Goal: Task Accomplishment & Management: Use online tool/utility

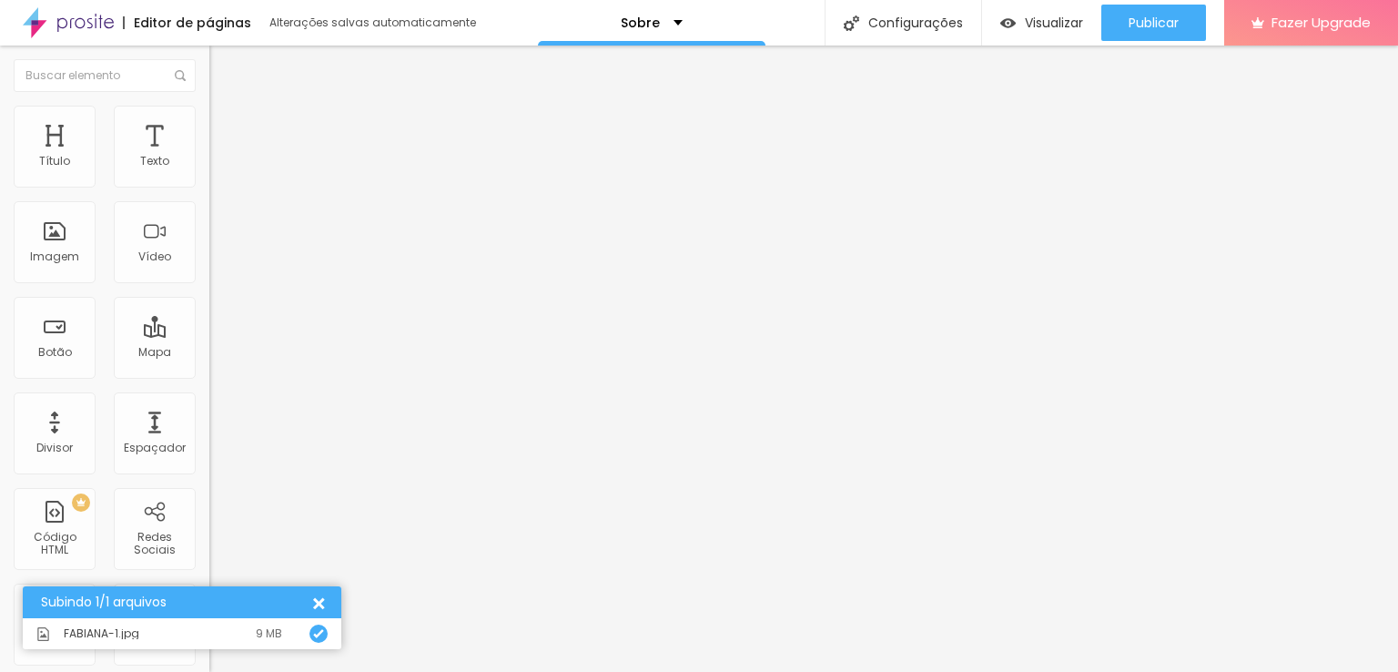
click at [317, 598] on div at bounding box center [316, 602] width 19 height 19
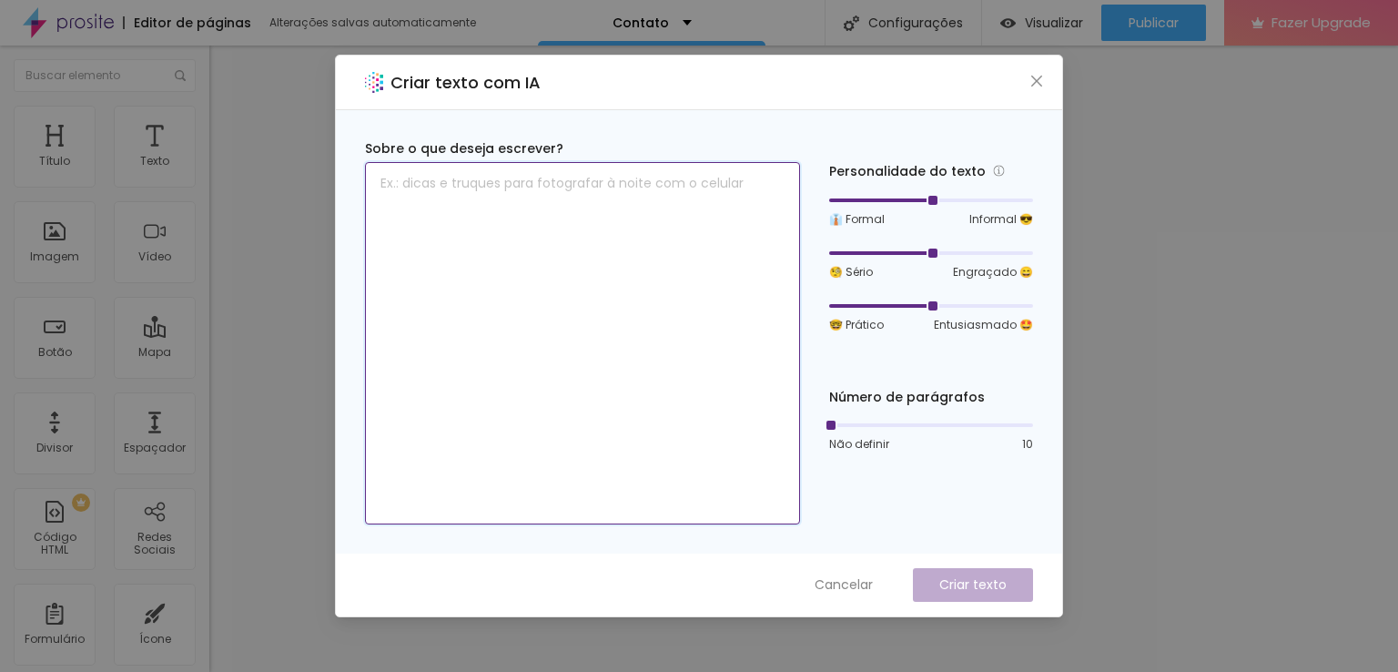
click at [555, 191] on textarea at bounding box center [582, 343] width 435 height 362
type textarea "entre em contato para saber mais informações"
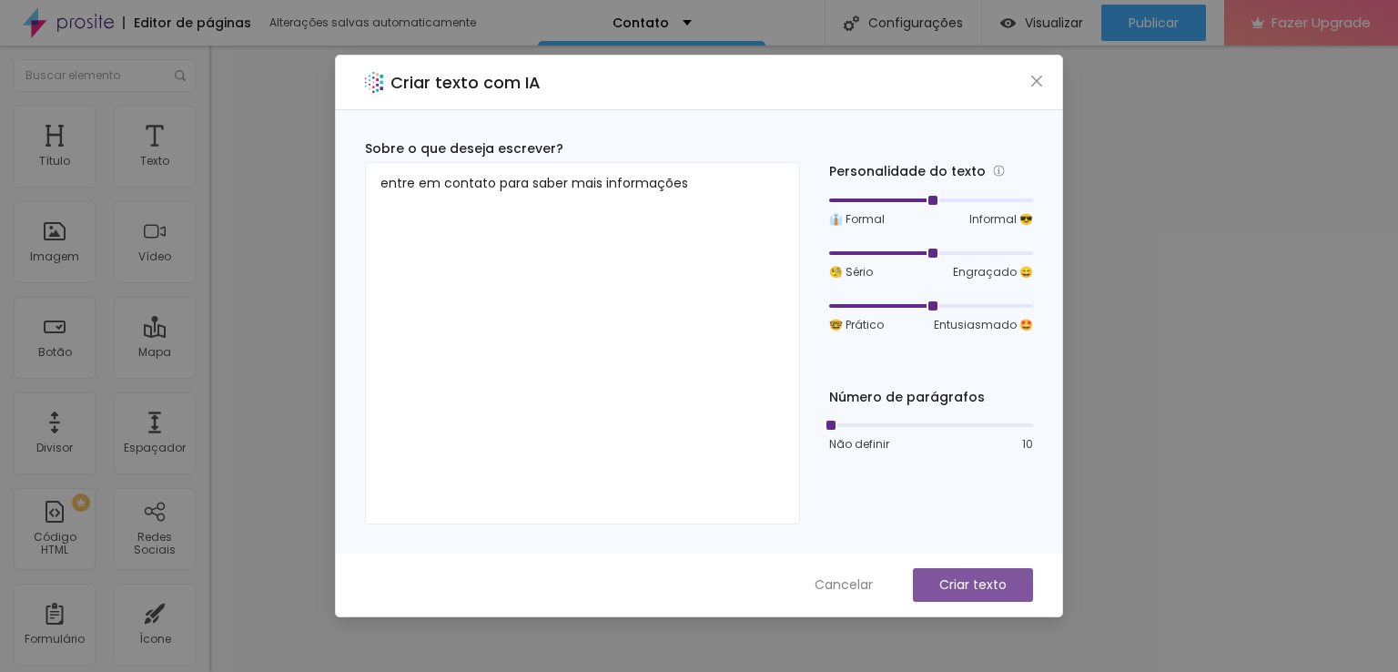
click at [939, 581] on p "Criar texto" at bounding box center [972, 584] width 67 height 19
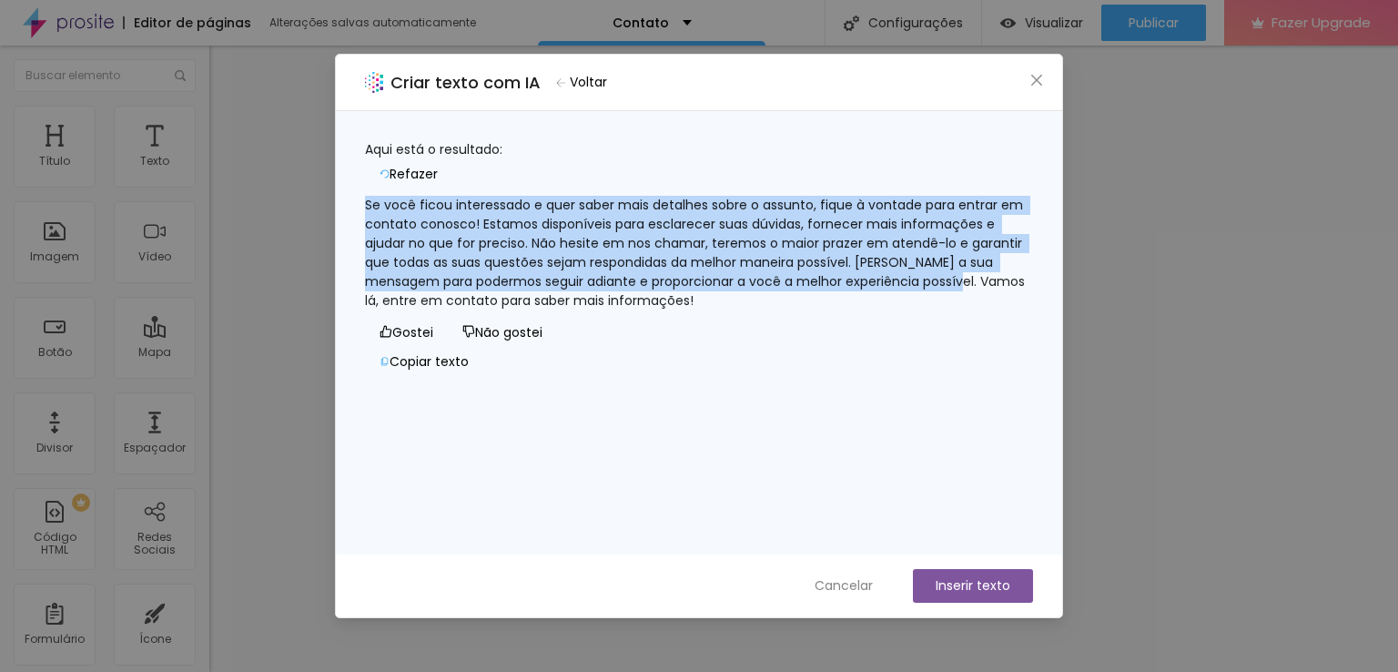
drag, startPoint x: 386, startPoint y: 197, endPoint x: 519, endPoint y: 293, distance: 164.2
click at [519, 293] on div "Se você ficou interessado e quer saber mais detalhes sobre o assunto, fique à v…" at bounding box center [699, 253] width 668 height 115
click at [483, 376] on button "Copiar texto" at bounding box center [424, 361] width 118 height 29
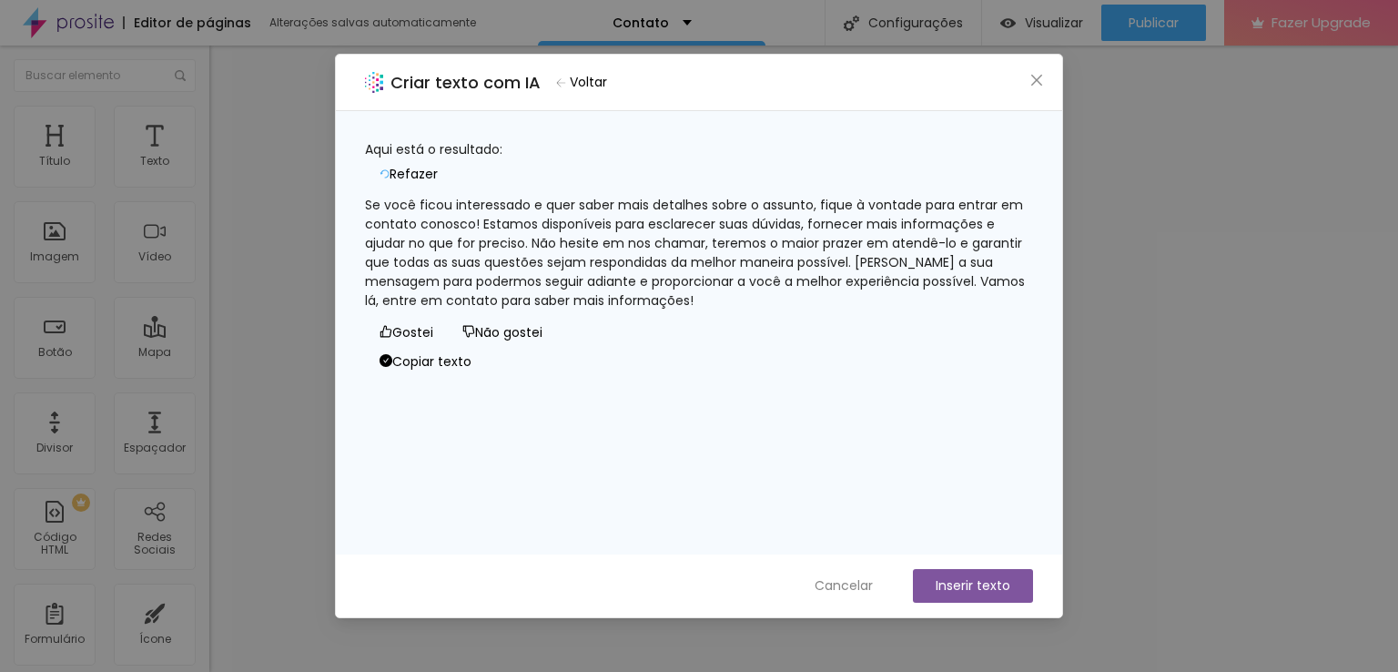
click at [1145, 494] on div "Criar texto com IA Voltar Aqui está o resultado: Refazer Se você ficou interess…" at bounding box center [699, 336] width 1398 height 672
click at [391, 347] on button "Gostei" at bounding box center [406, 332] width 83 height 29
click at [871, 580] on span "Cancelar" at bounding box center [844, 585] width 58 height 19
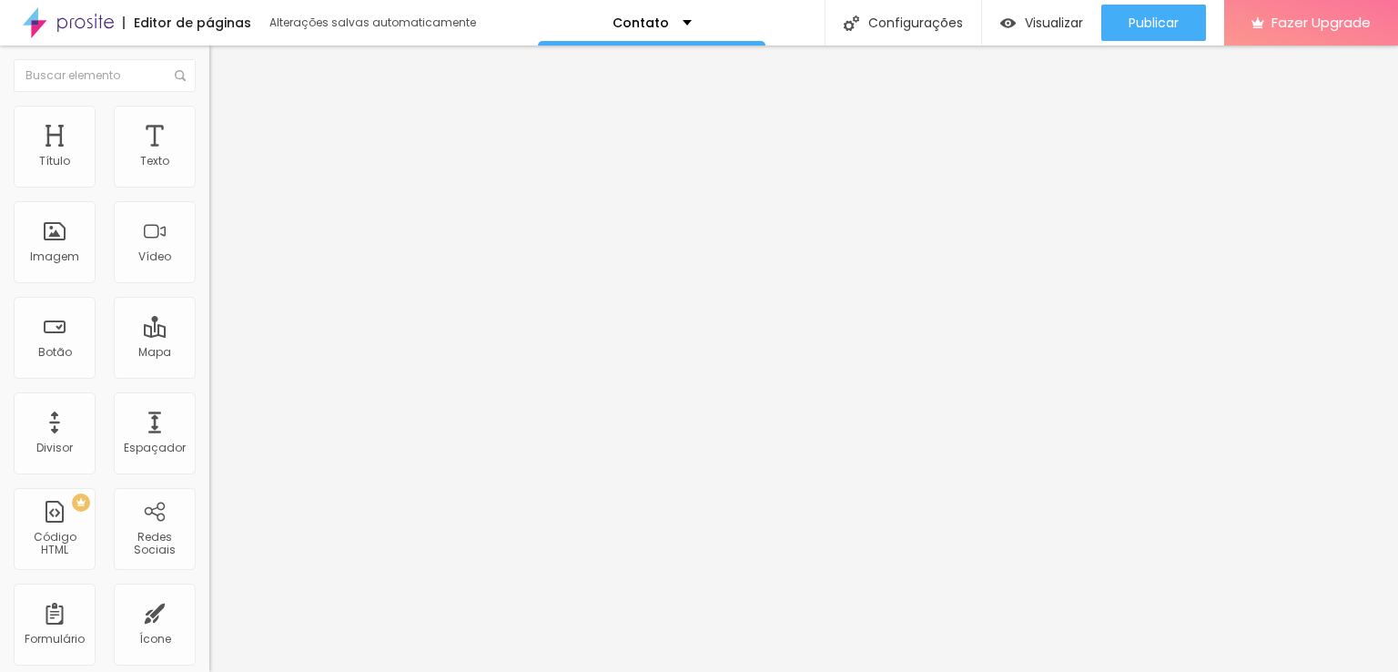
click at [209, 220] on span "Titulo 6" at bounding box center [226, 214] width 35 height 14
click at [225, 227] on span "Titulo 6" at bounding box center [242, 218] width 35 height 15
click at [225, 227] on span "Titulo 6" at bounding box center [242, 220] width 35 height 14
click at [209, 209] on span "Titulo 5" at bounding box center [229, 201] width 40 height 15
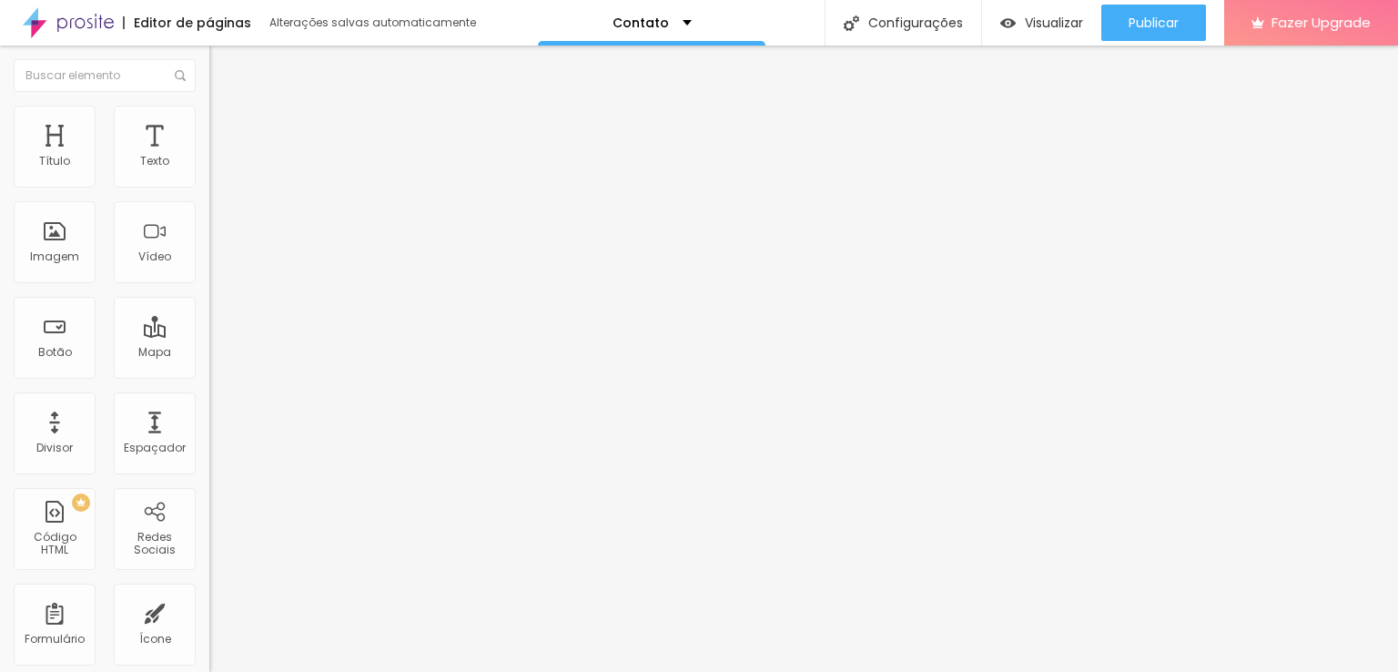
click at [209, 172] on span "Titulo 2" at bounding box center [238, 160] width 59 height 23
click at [209, 157] on span "Titulo 1" at bounding box center [238, 143] width 59 height 25
click at [209, 220] on span "Titulo 6" at bounding box center [226, 212] width 35 height 15
type input "27"
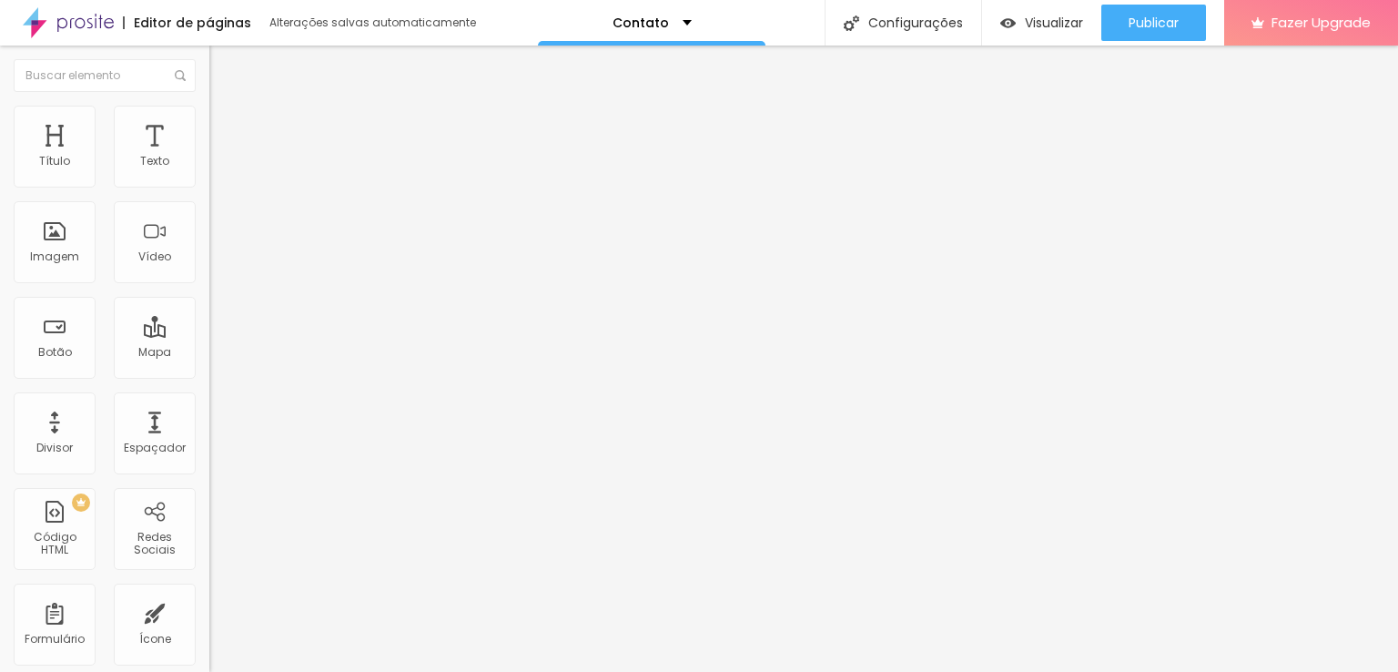
type input "26"
type input "24"
type input "23"
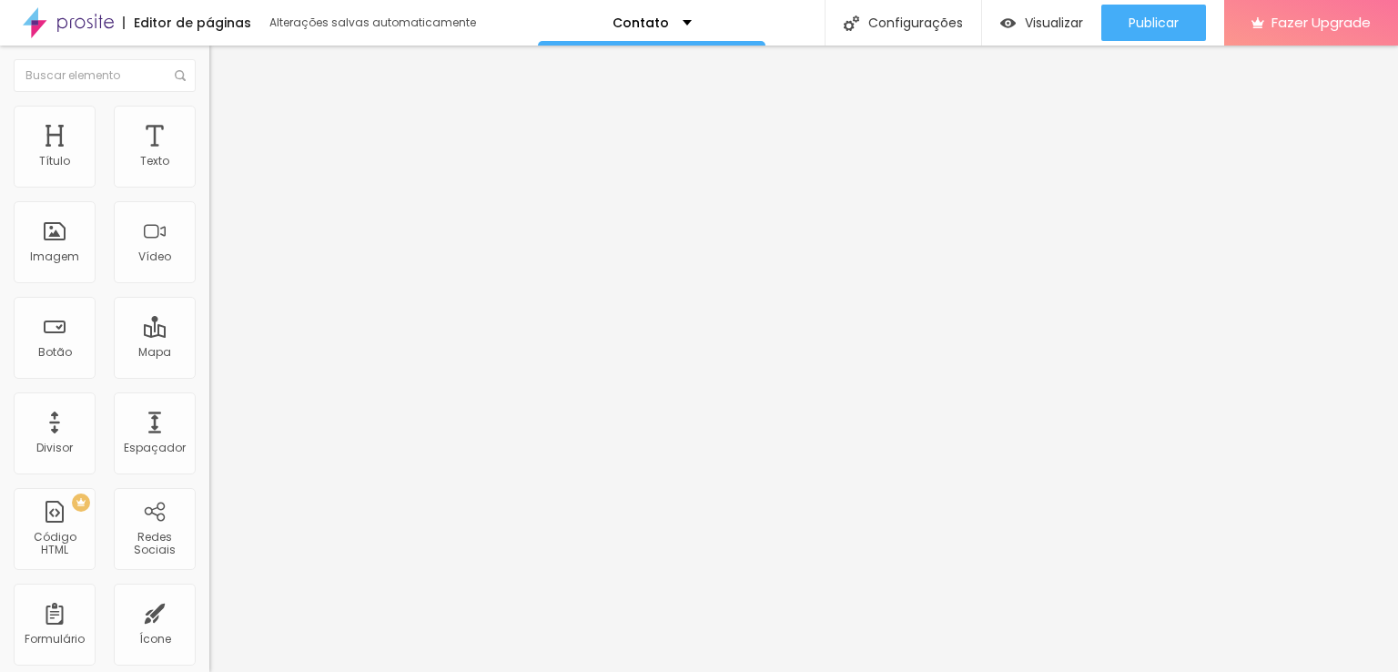
type input "23"
type input "22"
type input "21"
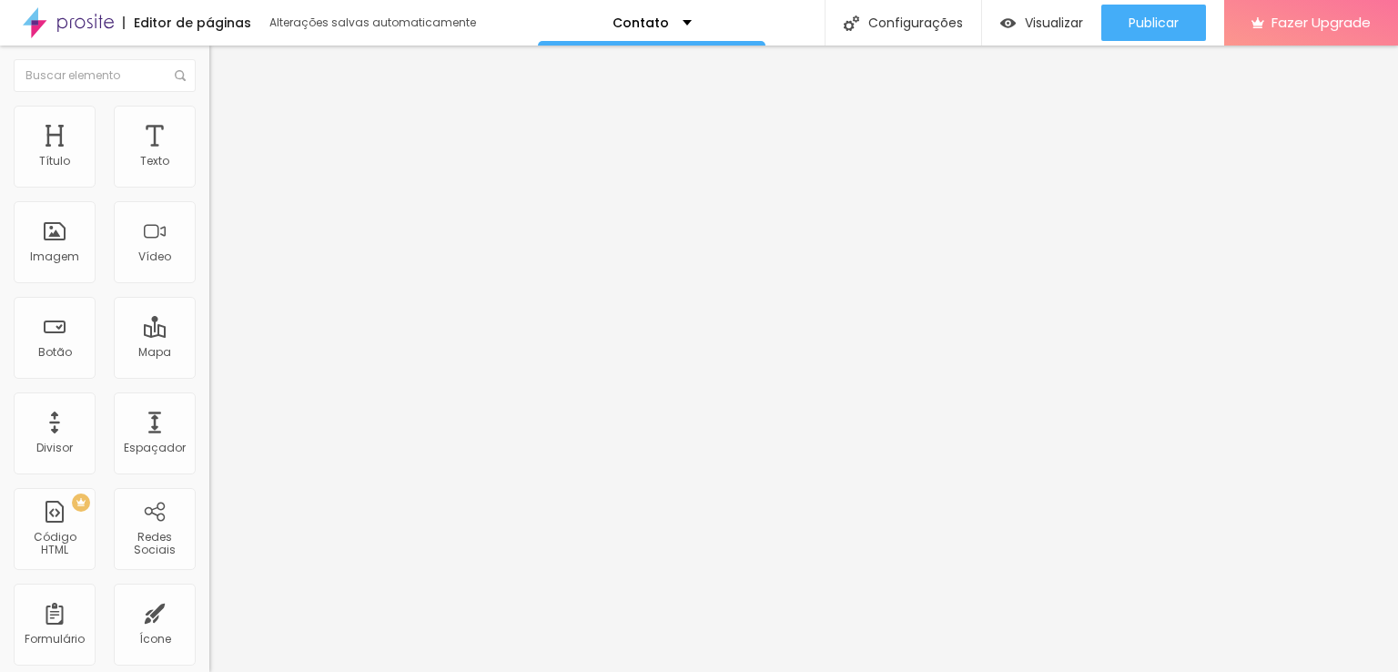
type input "20"
type input "19"
type input "18"
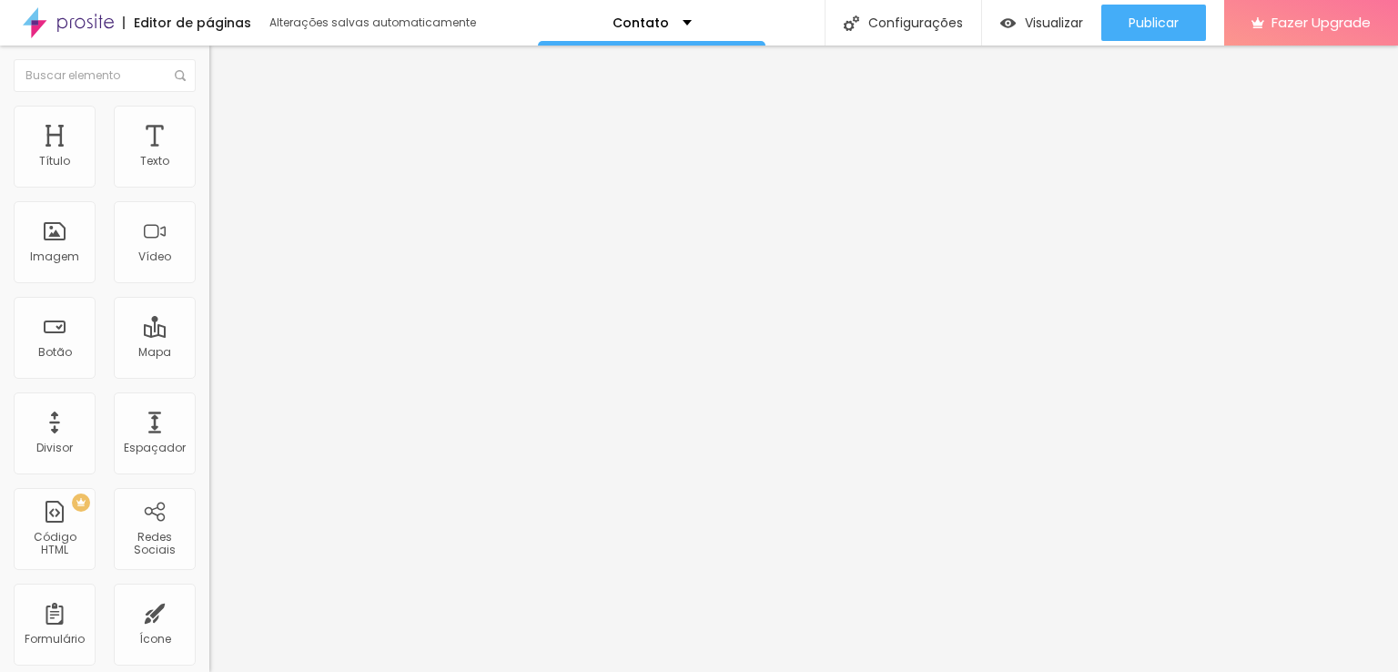
type input "18"
type input "17"
type input "16"
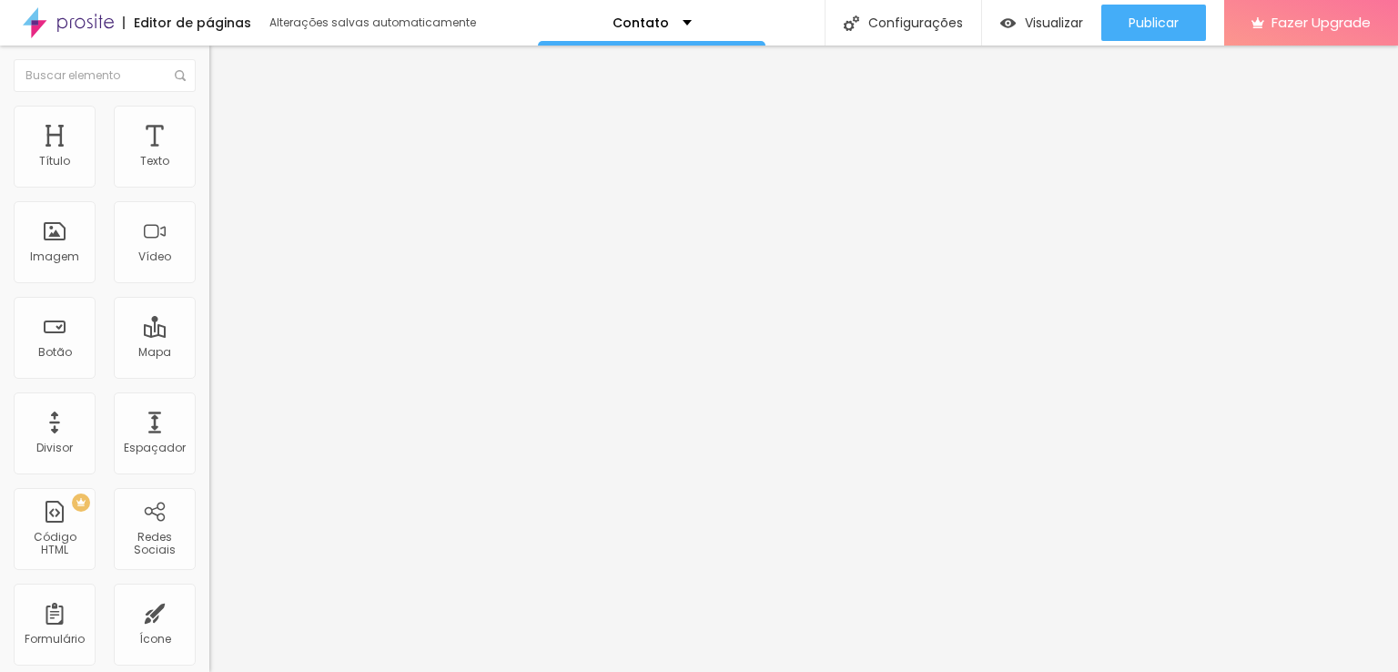
type input "17"
drag, startPoint x: 62, startPoint y: 384, endPoint x: 46, endPoint y: 386, distance: 15.6
type input "17"
click at [209, 436] on input "range" at bounding box center [267, 443] width 117 height 15
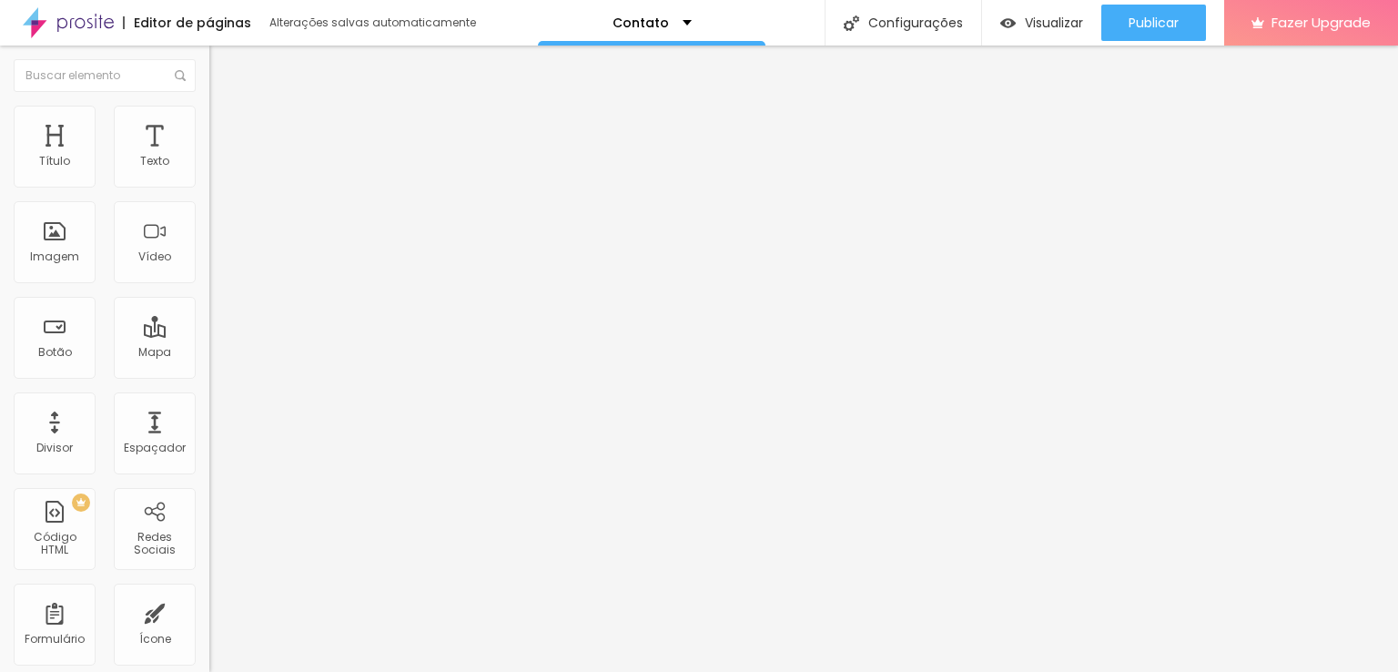
click at [225, 227] on span "Titulo 6" at bounding box center [242, 220] width 35 height 14
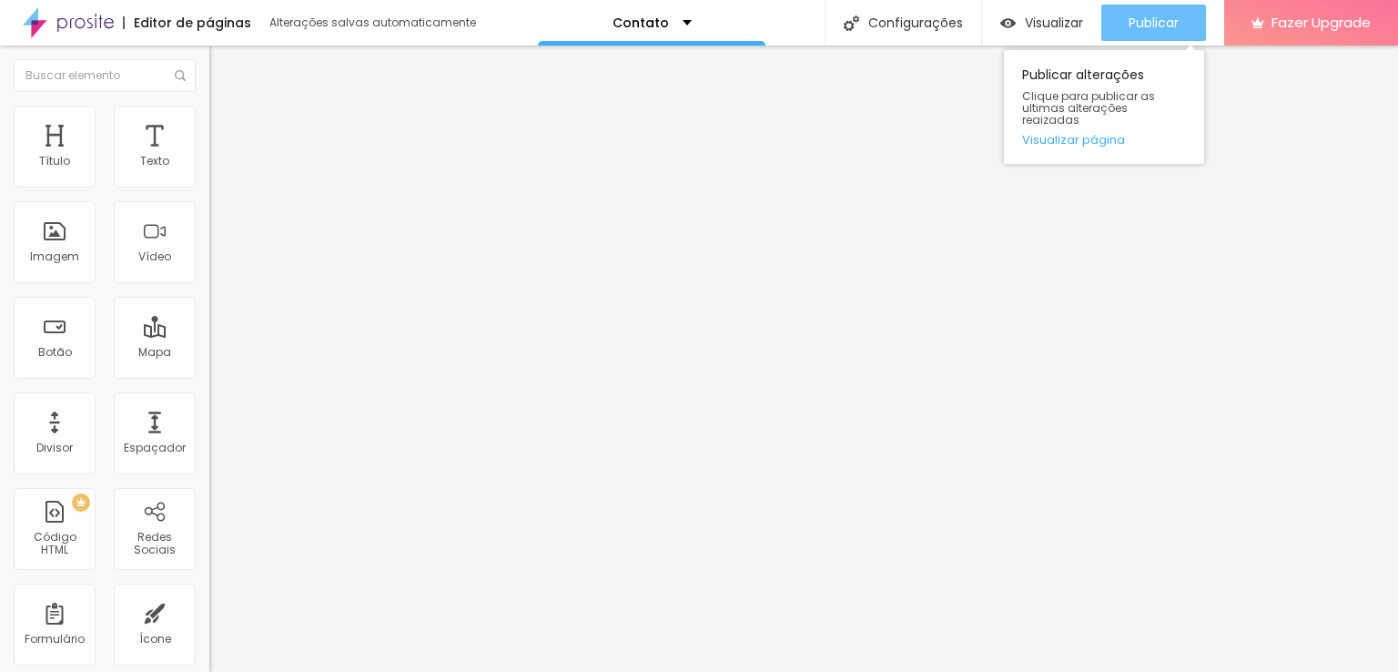
click at [1165, 24] on span "Publicar" at bounding box center [1154, 22] width 50 height 15
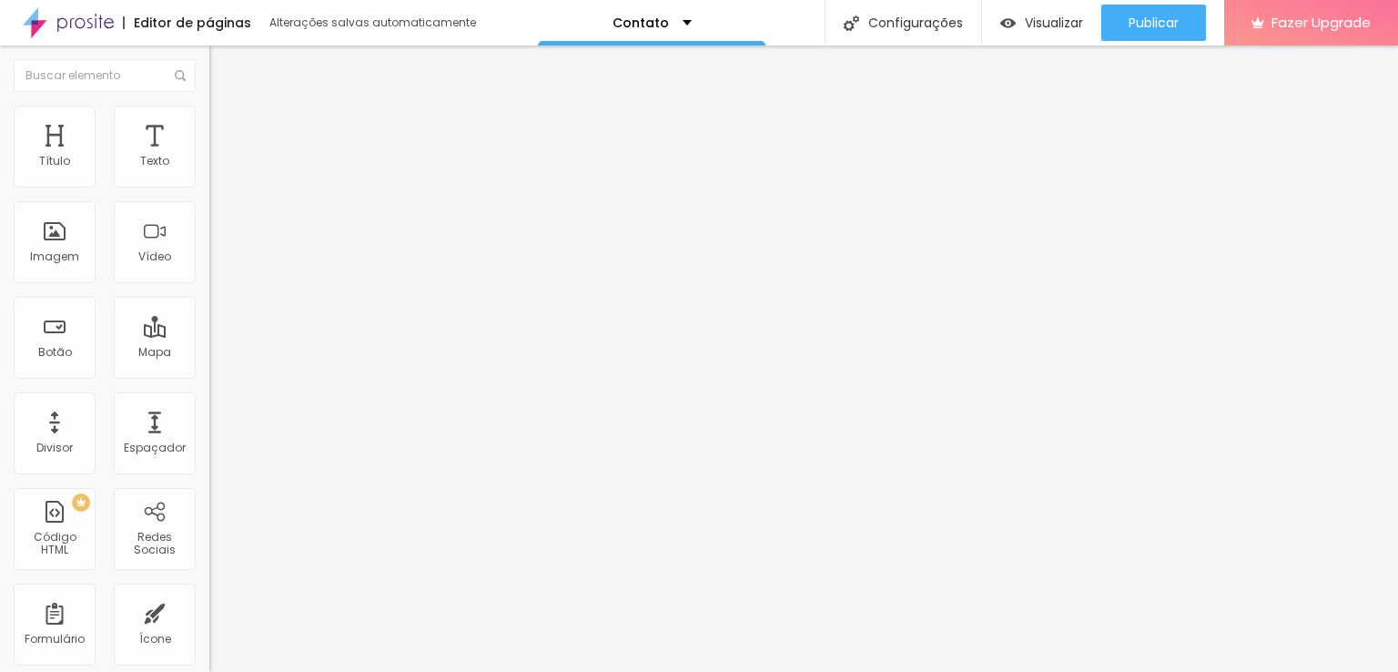
scroll to position [1, 0]
drag, startPoint x: 117, startPoint y: 212, endPoint x: 0, endPoint y: 212, distance: 116.5
click at [209, 212] on div "Endereço Alboom Brasil Alinhamento 15 Zoom" at bounding box center [313, 324] width 209 height 364
type input "Estrada dos Tres Rios, 45"
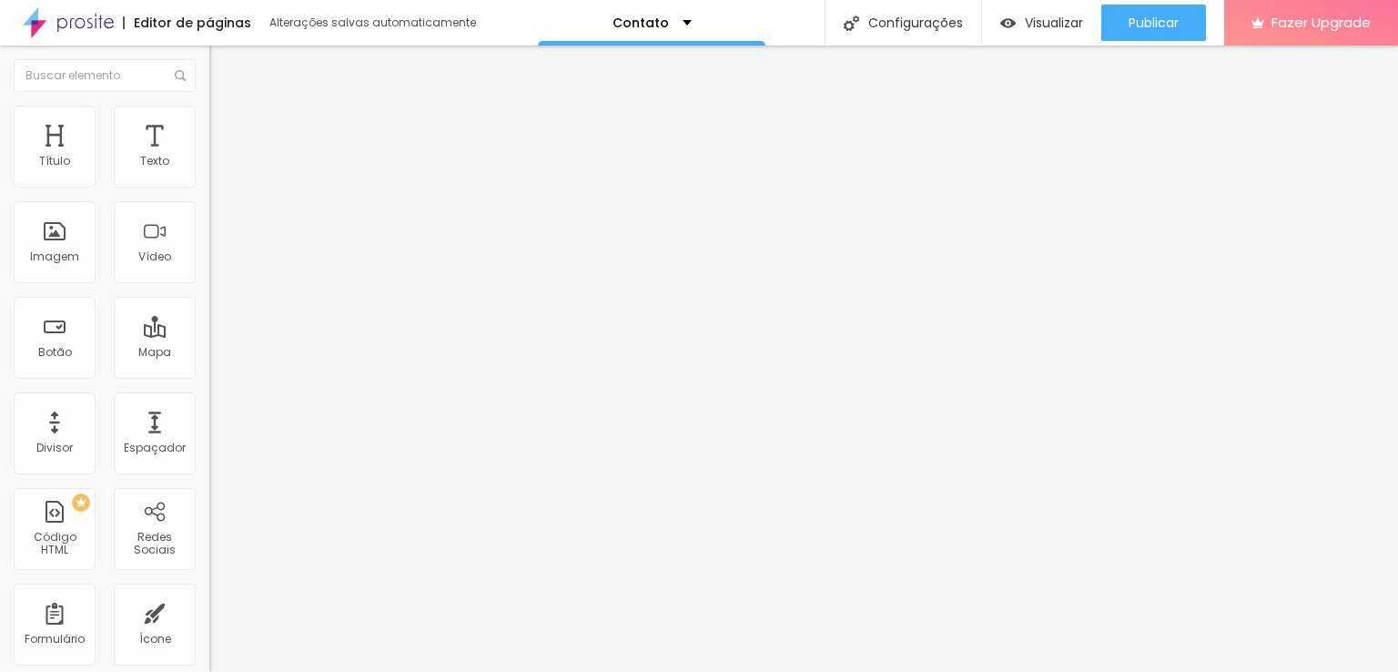
type input "14"
type input "13"
type input "14"
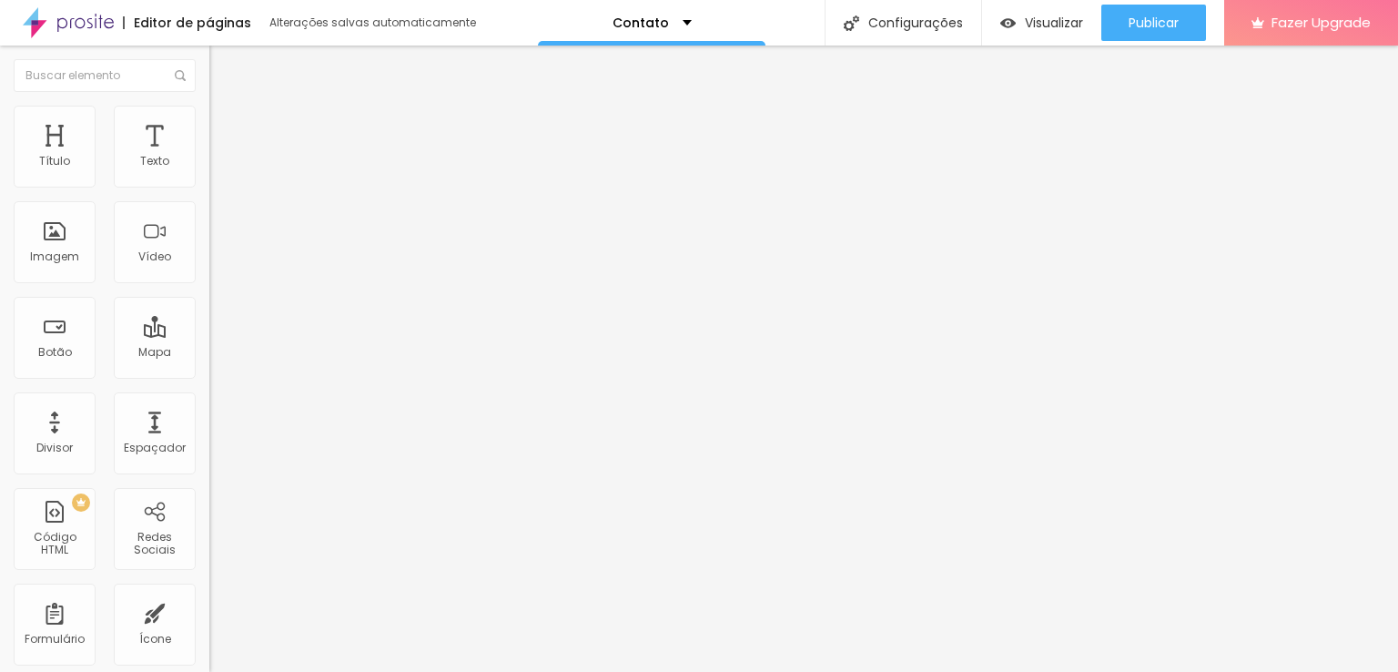
type input "14"
click at [209, 460] on input "range" at bounding box center [267, 467] width 117 height 15
type input "15"
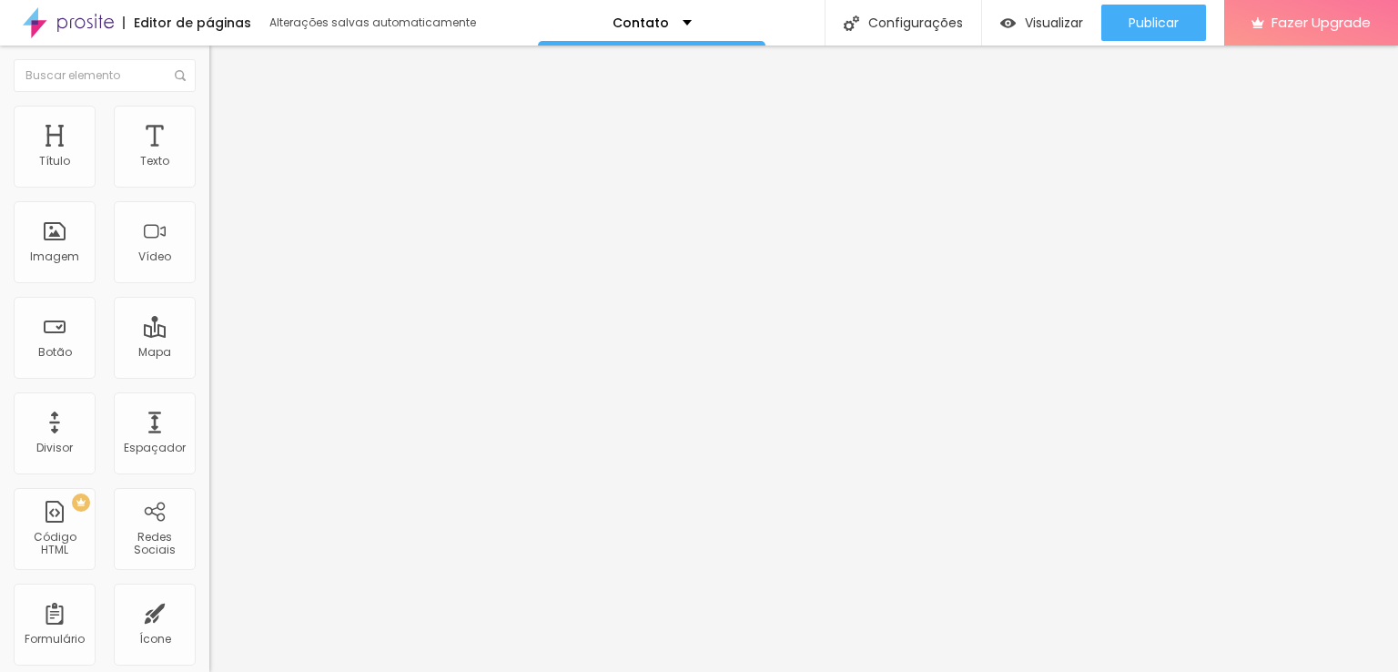
type input "15"
click at [209, 460] on input "range" at bounding box center [267, 467] width 117 height 15
click at [209, 218] on img at bounding box center [215, 211] width 13 height 13
click at [209, 246] on img at bounding box center [215, 240] width 13 height 13
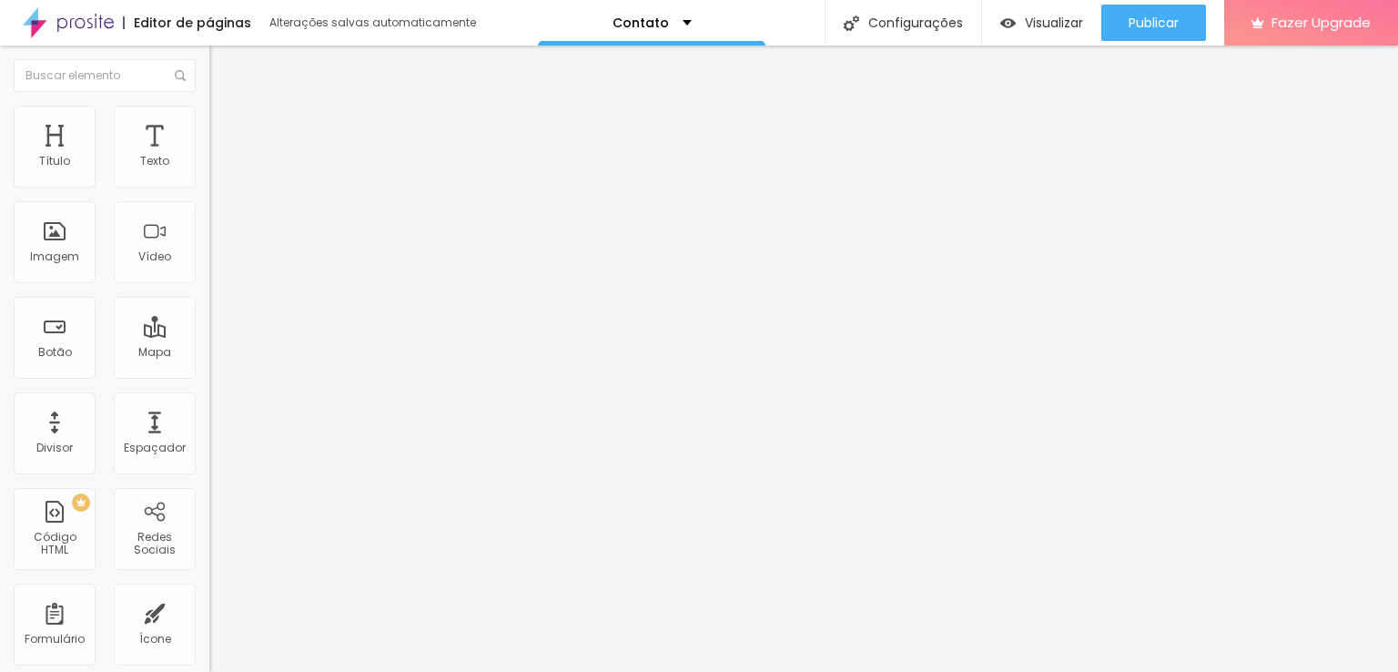
click at [209, 232] on img at bounding box center [215, 225] width 13 height 13
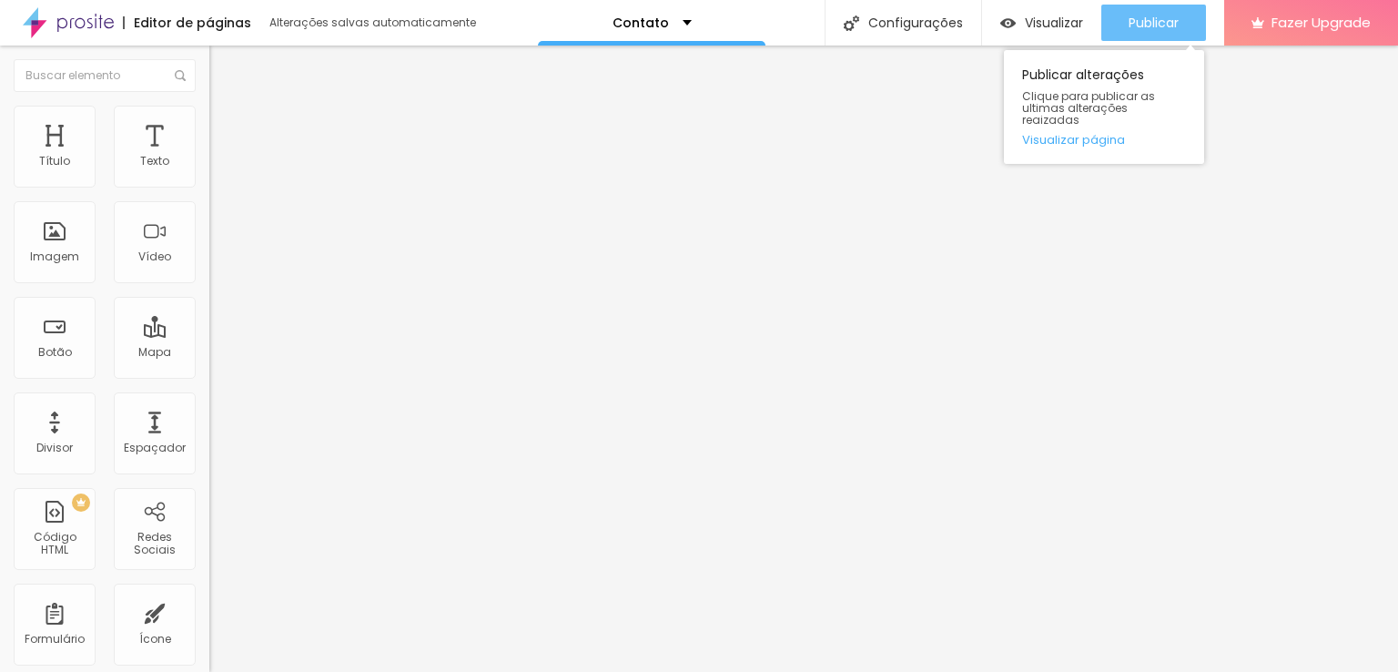
click at [1162, 24] on span "Publicar" at bounding box center [1154, 22] width 50 height 15
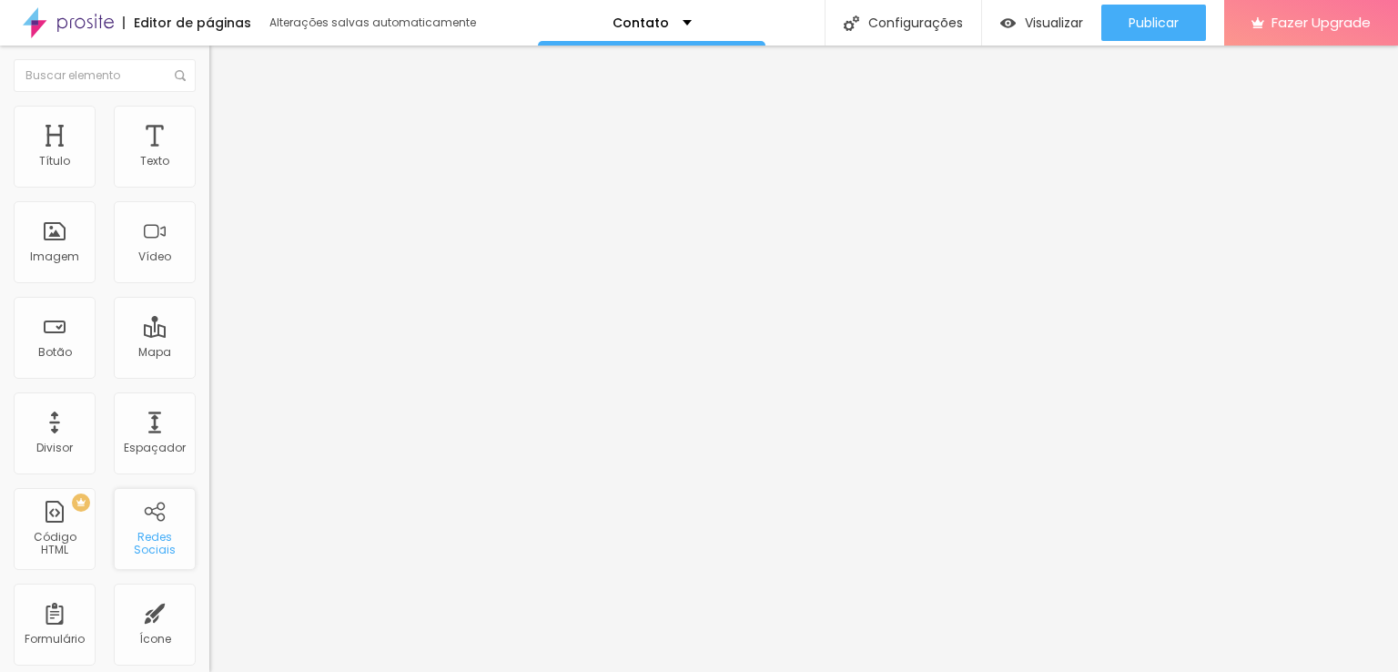
click at [168, 526] on div "Redes Sociais" at bounding box center [155, 529] width 82 height 82
click at [157, 523] on div "Redes Sociais" at bounding box center [155, 529] width 82 height 82
click at [138, 520] on div "Redes Sociais" at bounding box center [155, 529] width 82 height 82
click at [223, 69] on img "button" at bounding box center [230, 66] width 15 height 15
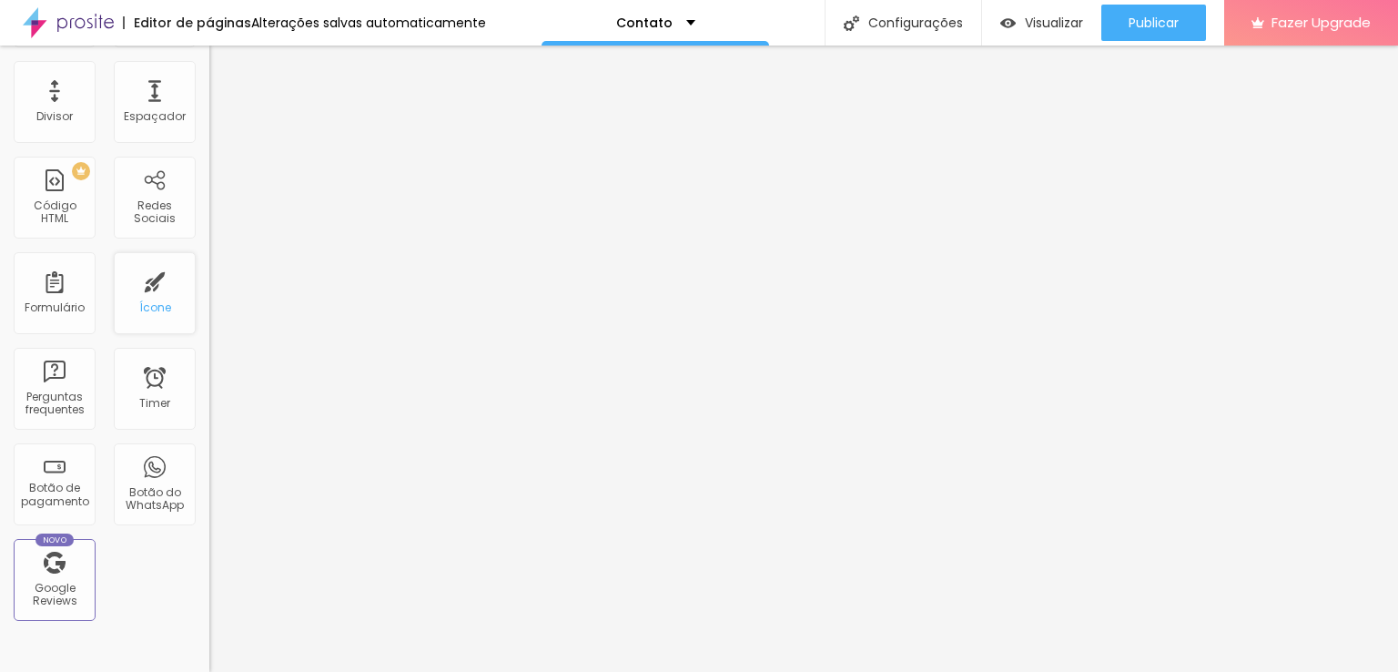
scroll to position [364, 0]
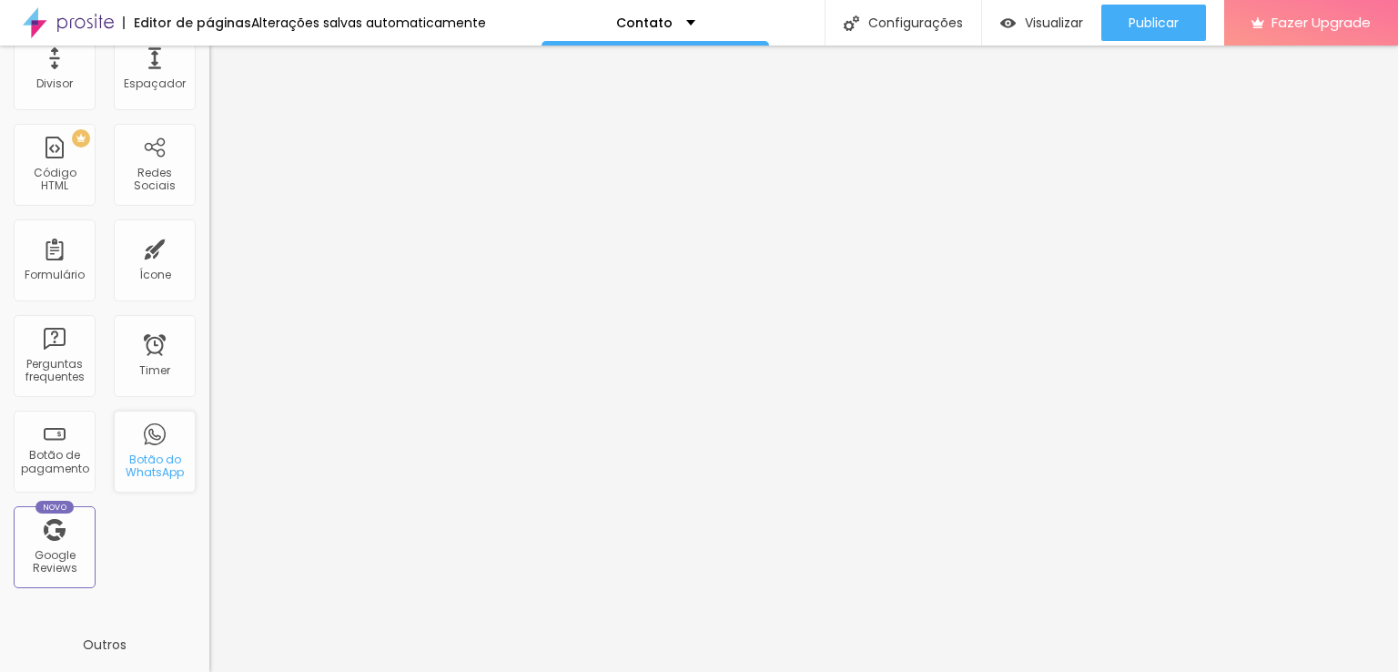
click at [142, 471] on div "Botão do WhatsApp" at bounding box center [154, 466] width 72 height 26
click at [63, 457] on div "Botão de pagamento" at bounding box center [54, 462] width 72 height 26
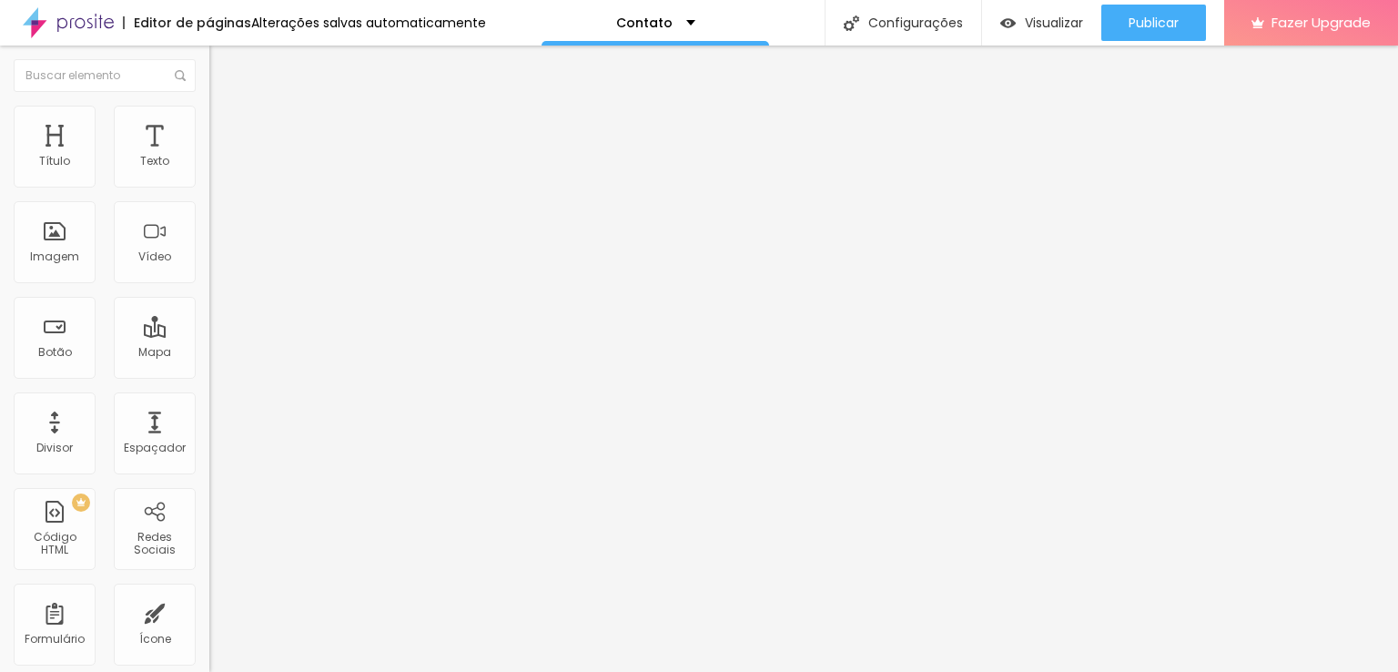
click at [226, 107] on span "Conteúdo" at bounding box center [254, 99] width 56 height 15
click at [209, 124] on li "Avançado" at bounding box center [313, 133] width 209 height 18
click at [209, 117] on img at bounding box center [217, 114] width 16 height 16
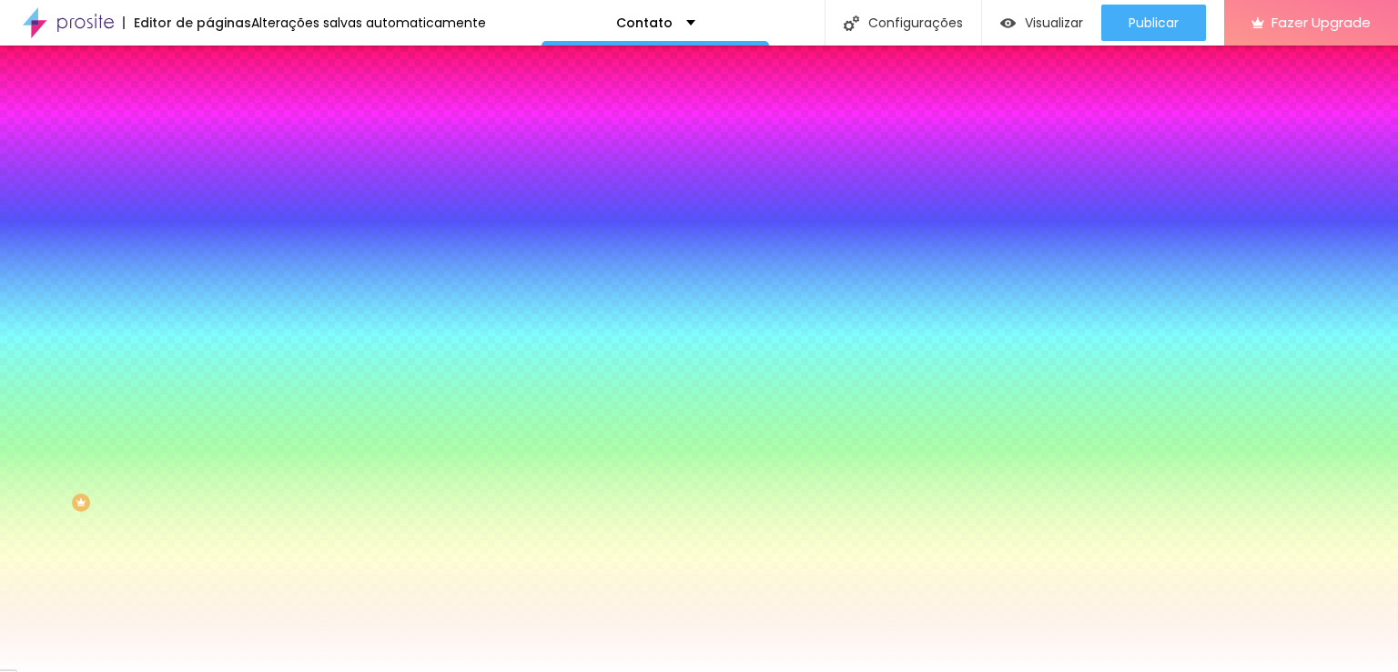
click at [209, 106] on li "Conteúdo" at bounding box center [313, 96] width 209 height 18
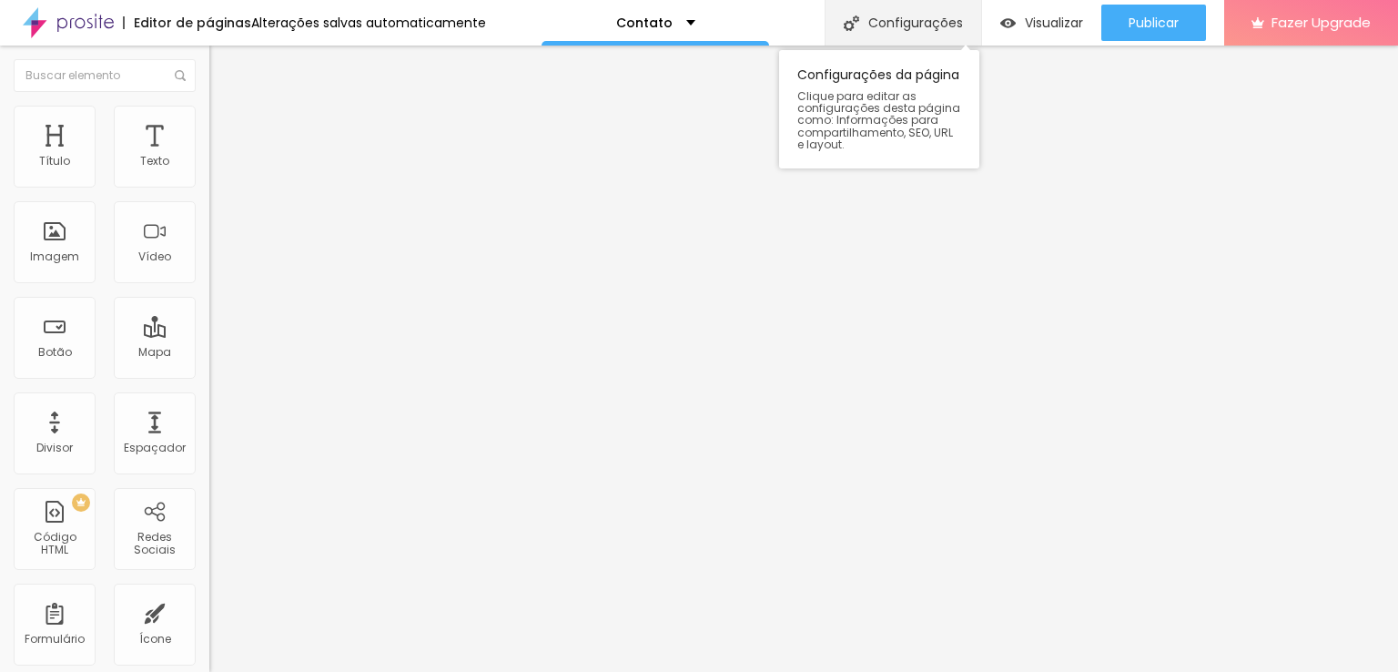
click at [922, 22] on div "Configurações" at bounding box center [903, 23] width 157 height 46
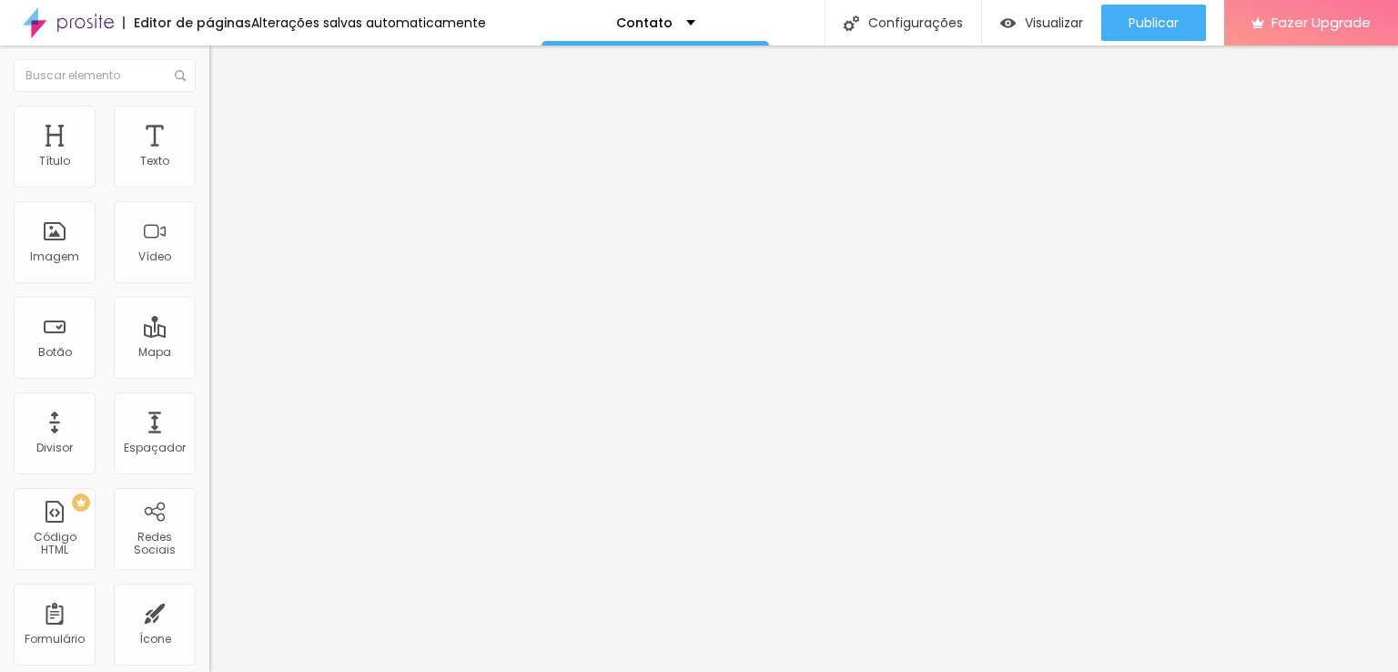
click at [223, 63] on img "button" at bounding box center [230, 66] width 15 height 15
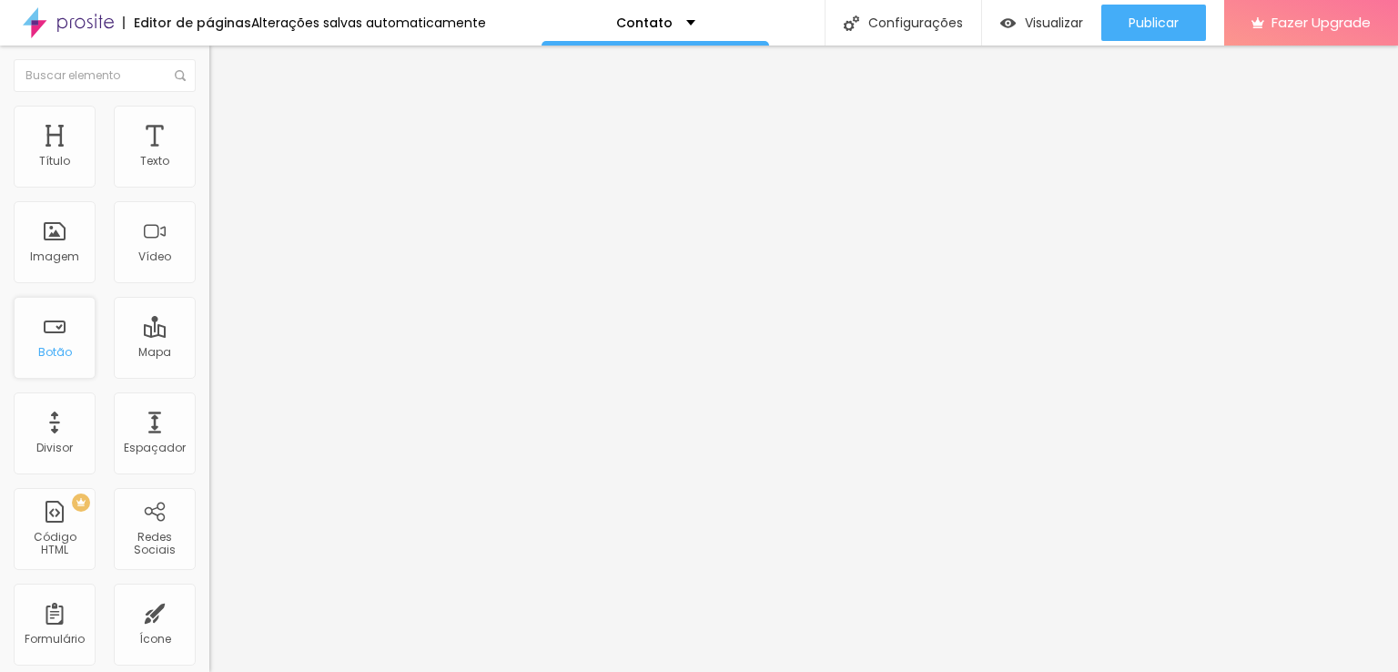
click at [65, 350] on div "Botão" at bounding box center [55, 352] width 34 height 13
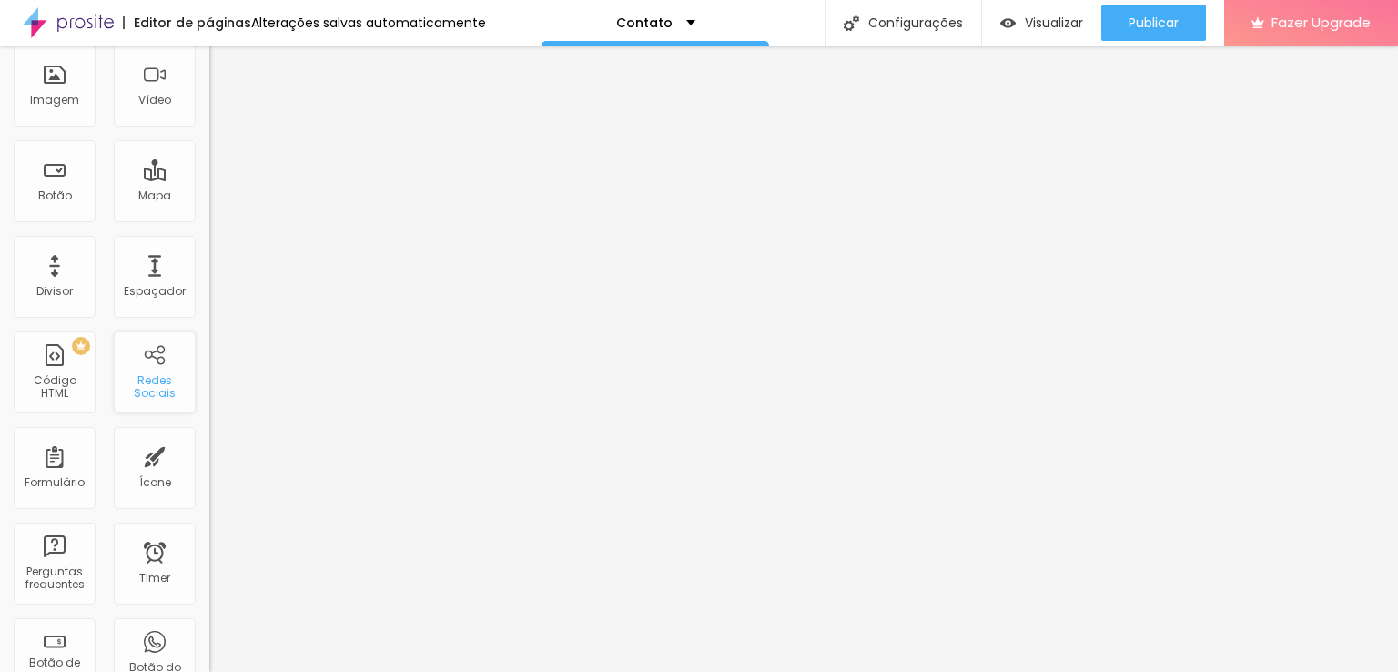
scroll to position [182, 0]
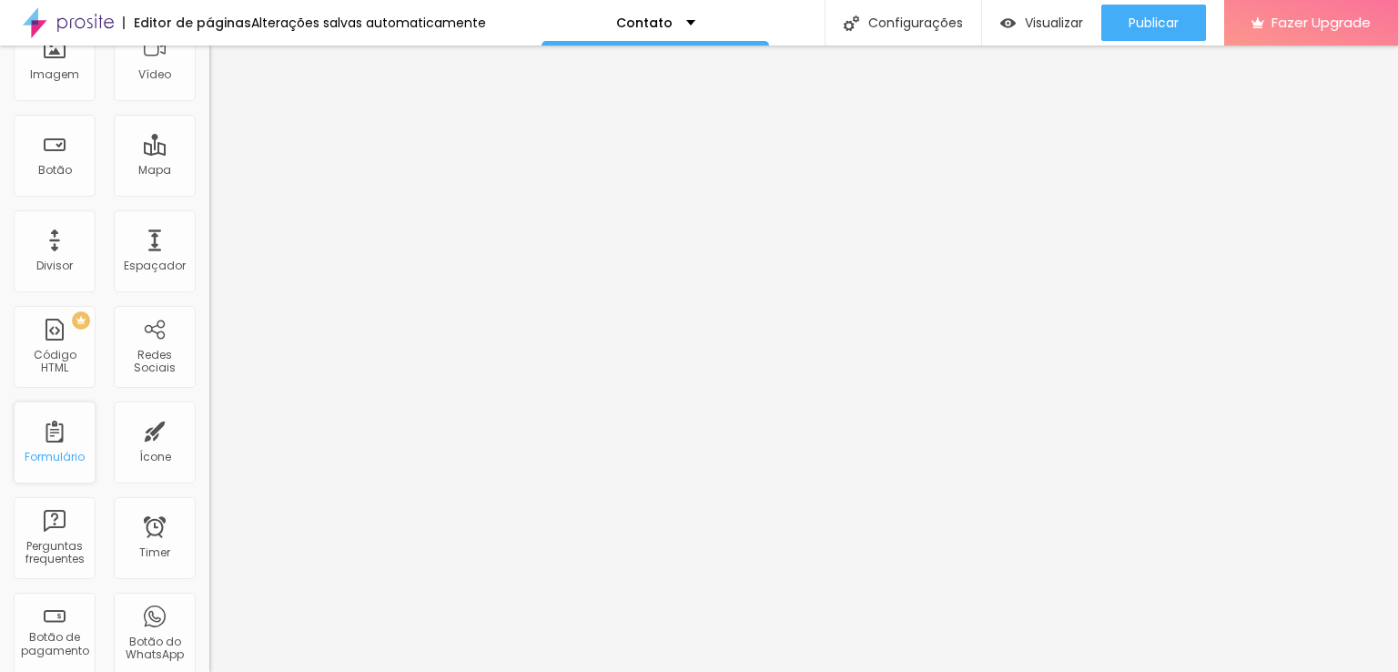
click at [76, 456] on div "Formulário" at bounding box center [55, 457] width 60 height 13
click at [54, 438] on div "Formulário" at bounding box center [55, 442] width 82 height 82
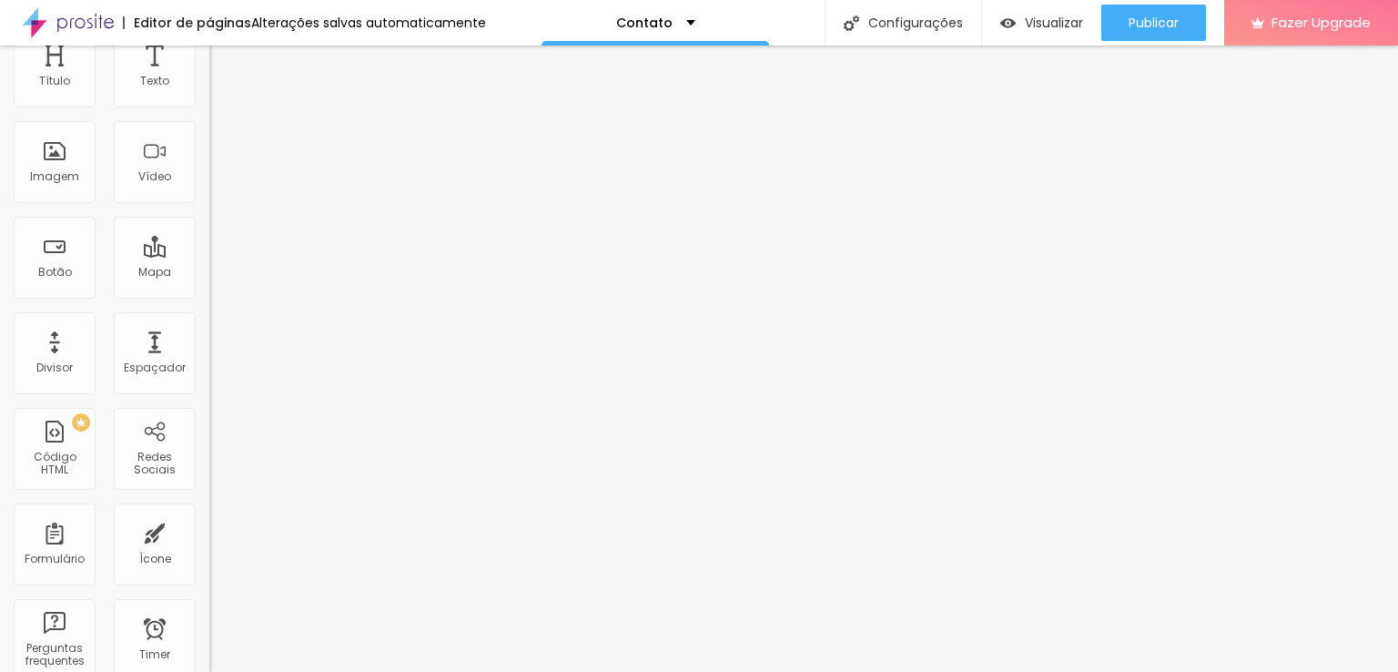
scroll to position [0, 0]
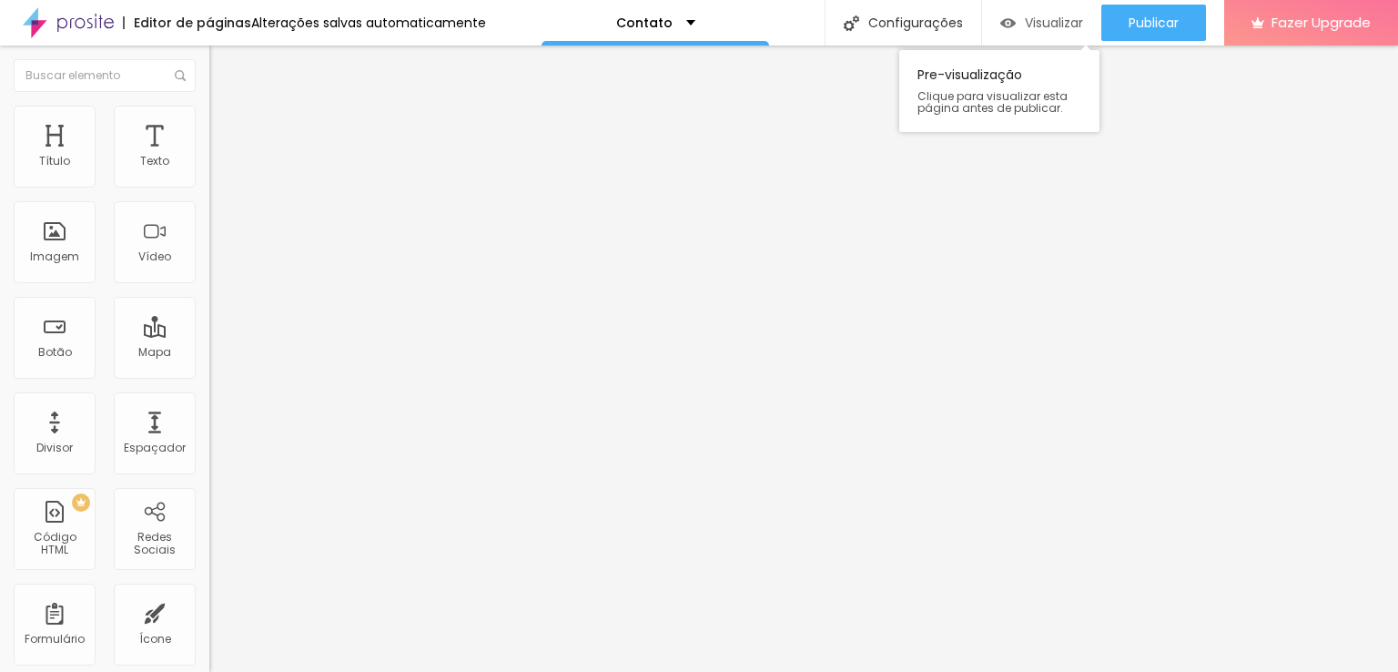
click at [1063, 23] on span "Visualizar" at bounding box center [1054, 22] width 58 height 15
